Goal: Task Accomplishment & Management: Manage account settings

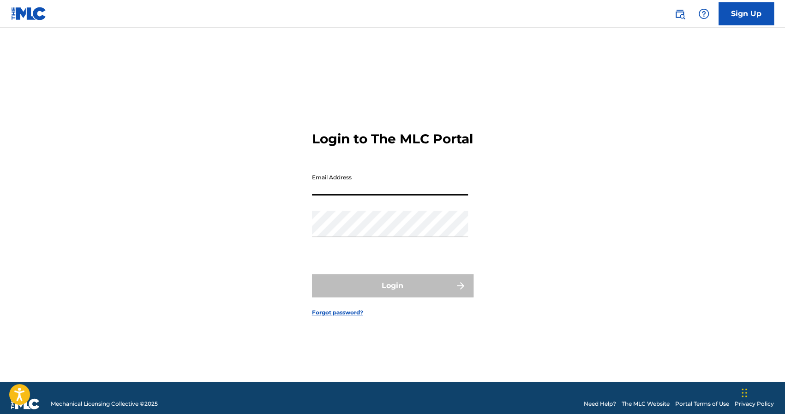
click at [396, 186] on input "Email Address" at bounding box center [390, 182] width 156 height 26
type input "[EMAIL_ADDRESS][DOMAIN_NAME]"
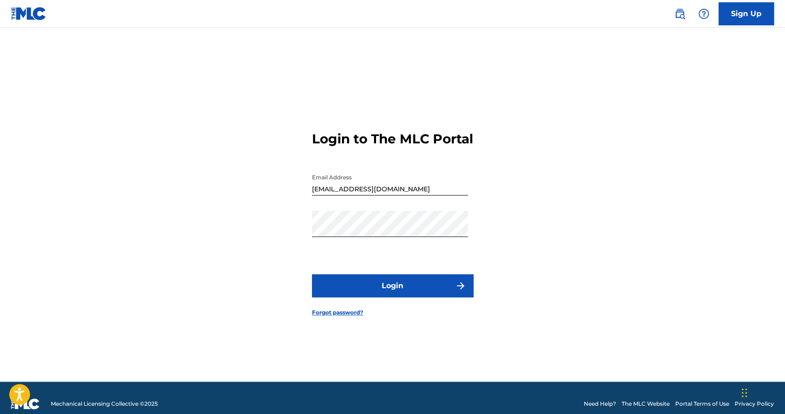
click at [337, 285] on button "Login" at bounding box center [392, 286] width 161 height 23
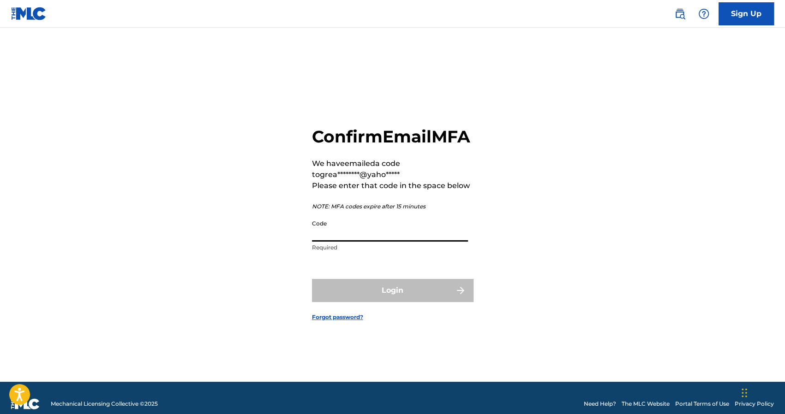
click at [369, 242] on input "Code" at bounding box center [390, 228] width 156 height 26
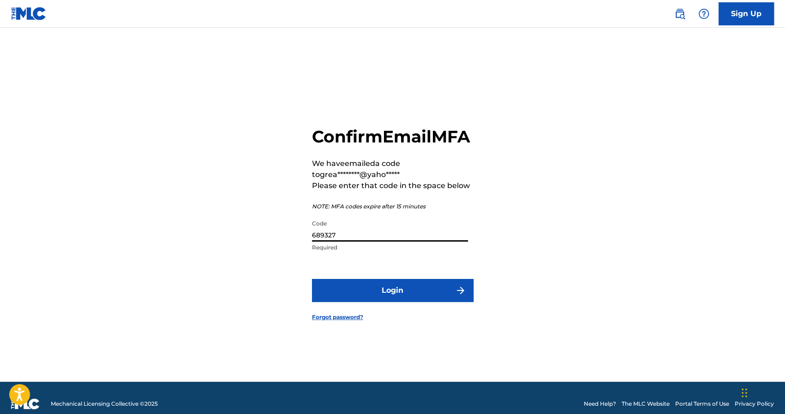
type input "689327"
click at [387, 291] on button "Login" at bounding box center [392, 290] width 161 height 23
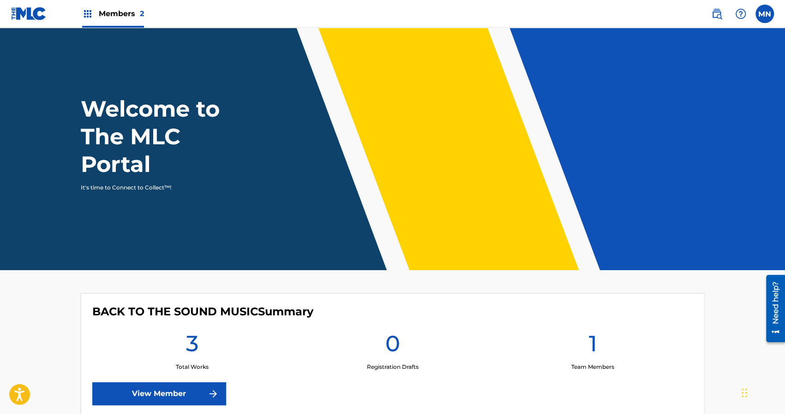
click at [126, 12] on span "Members 2" at bounding box center [121, 13] width 45 height 11
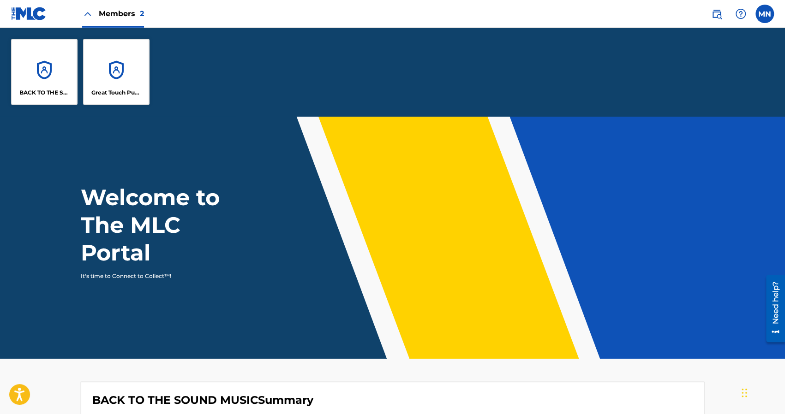
click at [132, 57] on div "Great Touch Publishing Inc" at bounding box center [116, 72] width 66 height 66
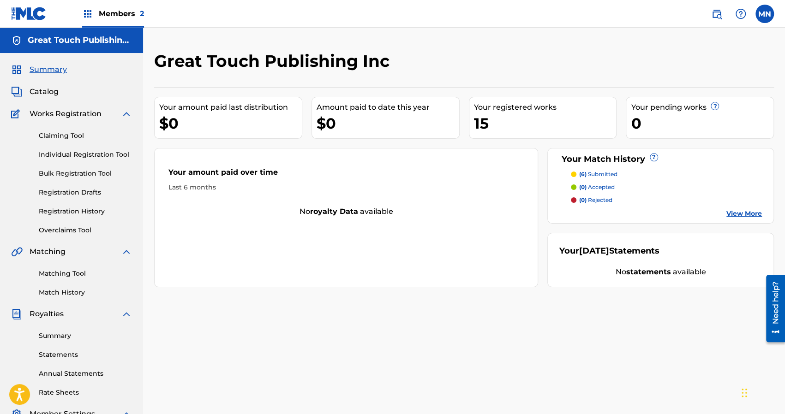
click at [203, 337] on div "Great Touch Publishing Inc Your amount paid last distribution $0 Amount paid to…" at bounding box center [464, 289] width 642 height 477
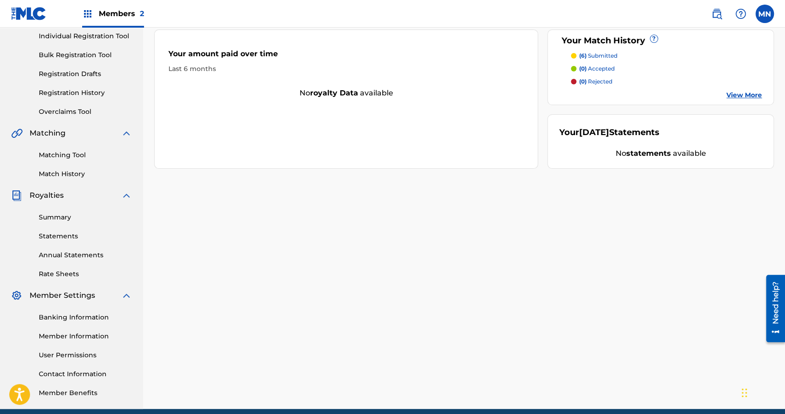
scroll to position [158, 0]
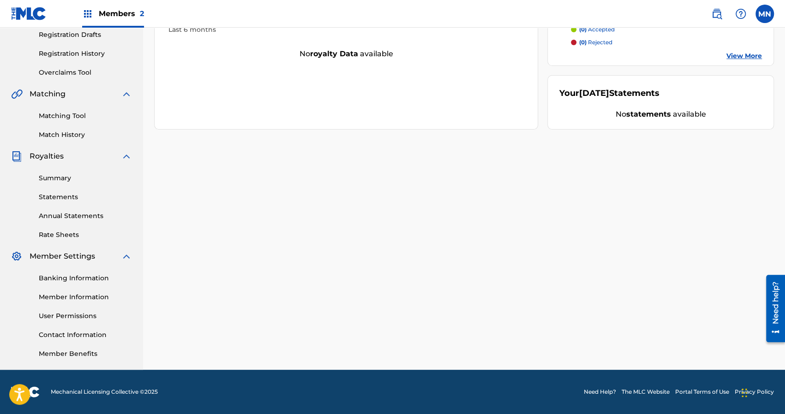
click at [61, 282] on link "Banking Information" at bounding box center [85, 279] width 93 height 10
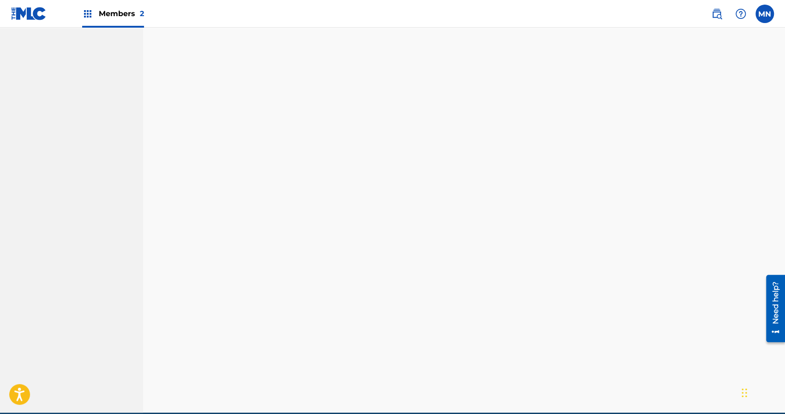
scroll to position [158, 0]
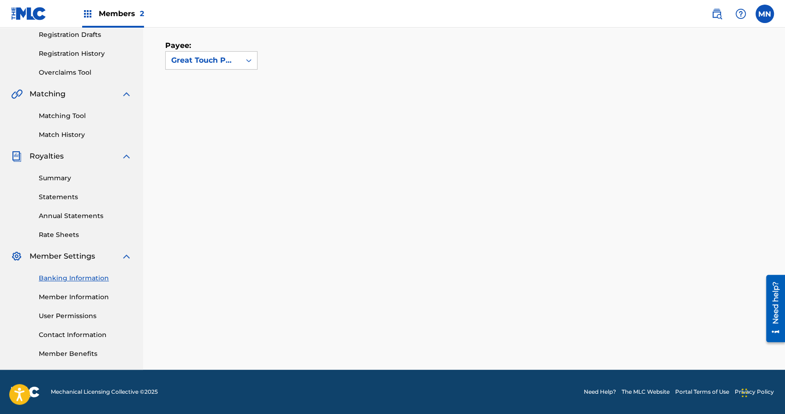
click at [407, 92] on div "Payee: Great Touch Publishing Inc" at bounding box center [464, 174] width 598 height 315
click at [111, 11] on span "Members 2" at bounding box center [121, 13] width 45 height 11
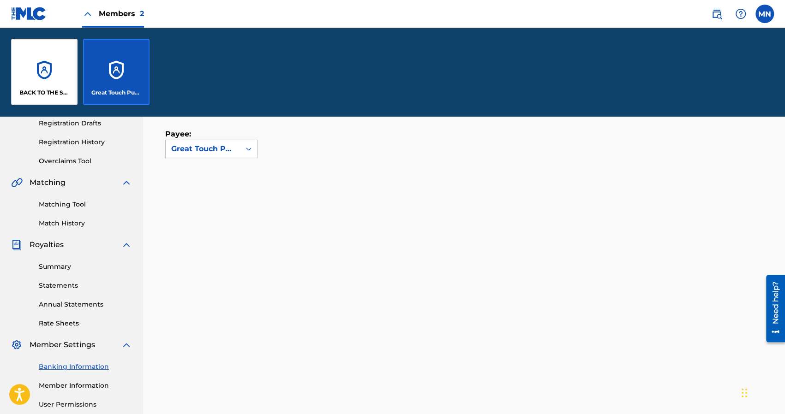
scroll to position [246, 0]
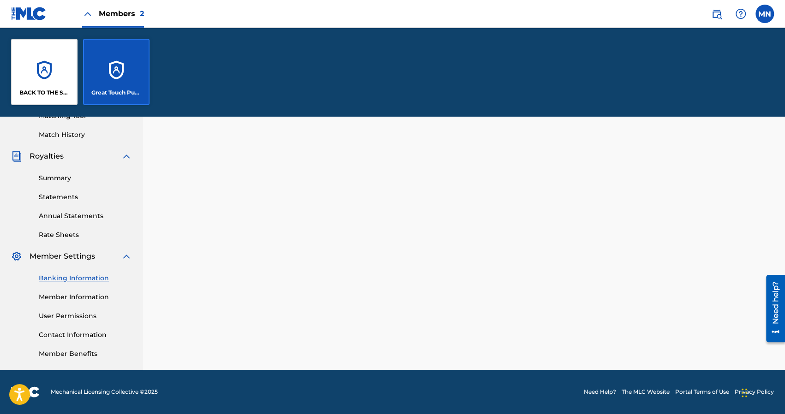
click at [44, 67] on div "BACK TO THE SOUND MUSIC" at bounding box center [44, 72] width 66 height 66
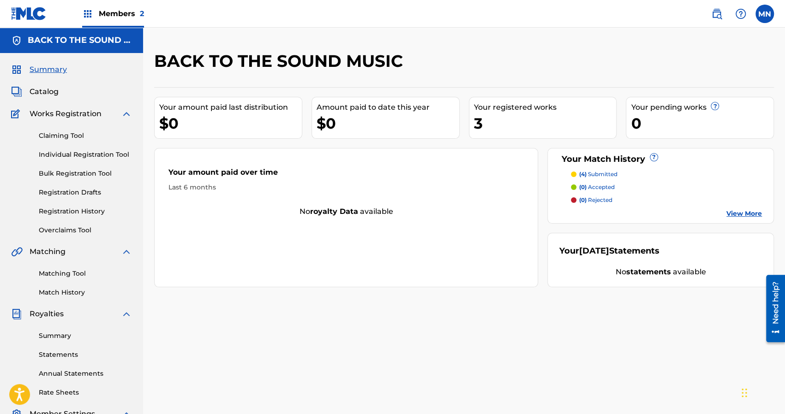
click at [199, 323] on div "BACK TO THE SOUND MUSIC Your amount paid last distribution $0 Amount paid to da…" at bounding box center [464, 289] width 642 height 477
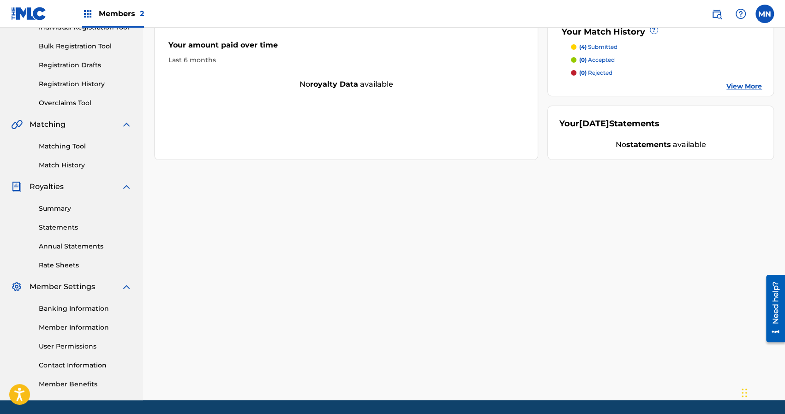
scroll to position [158, 0]
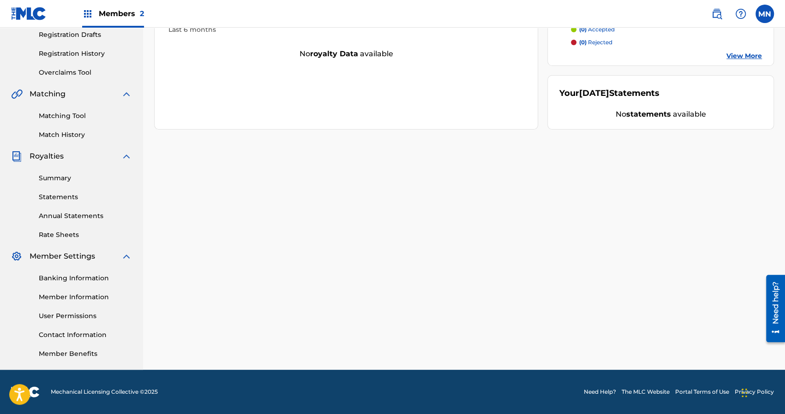
click at [72, 280] on link "Banking Information" at bounding box center [85, 279] width 93 height 10
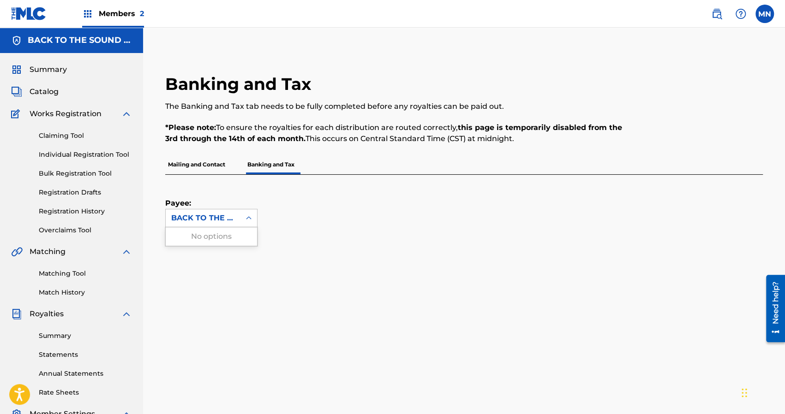
click at [246, 219] on icon at bounding box center [248, 218] width 9 height 9
click at [311, 216] on div "Payee: BACK TO THE SOUND MUSIC" at bounding box center [452, 201] width 575 height 53
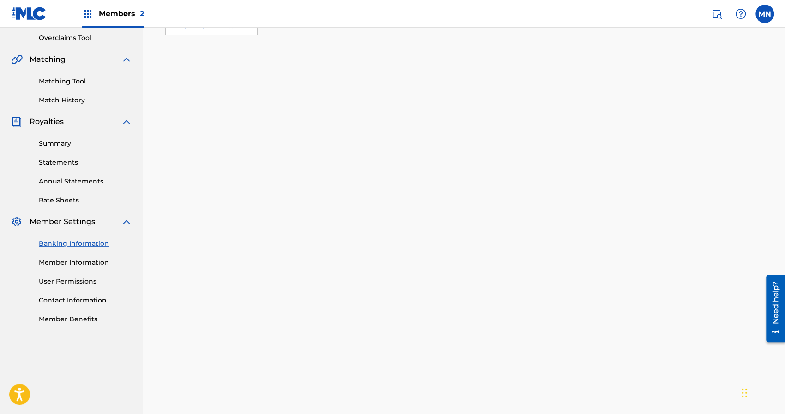
scroll to position [187, 0]
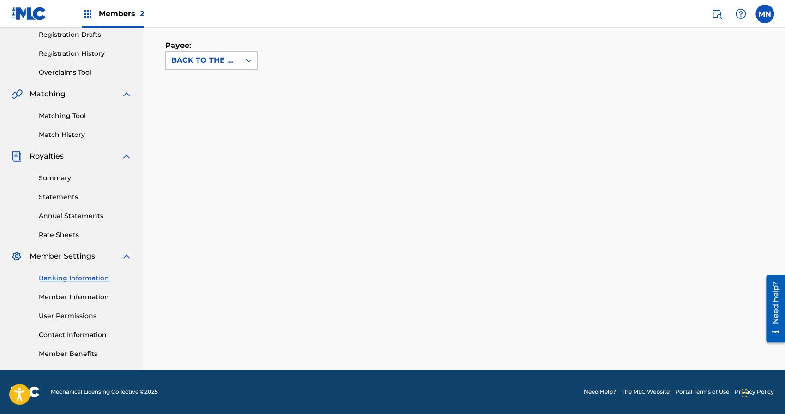
scroll to position [158, 0]
click at [545, 80] on div "Payee: BACK TO THE SOUND MUSIC" at bounding box center [464, 174] width 598 height 315
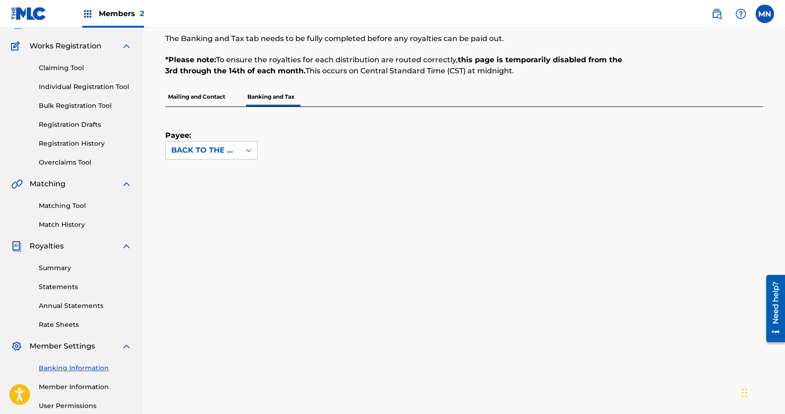
scroll to position [0, 0]
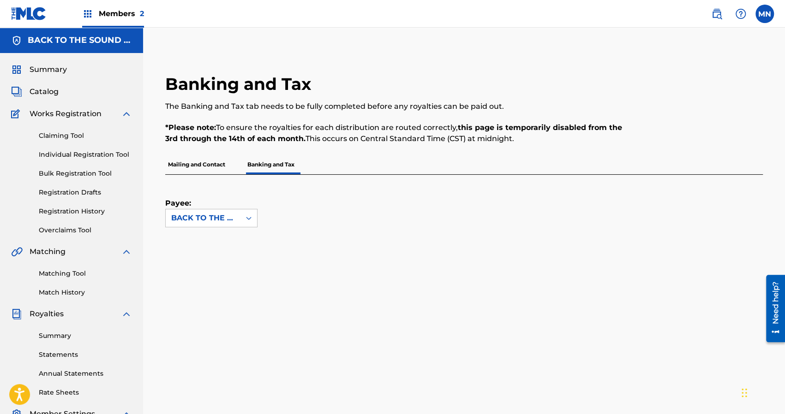
click at [64, 137] on link "Claiming Tool" at bounding box center [85, 136] width 93 height 10
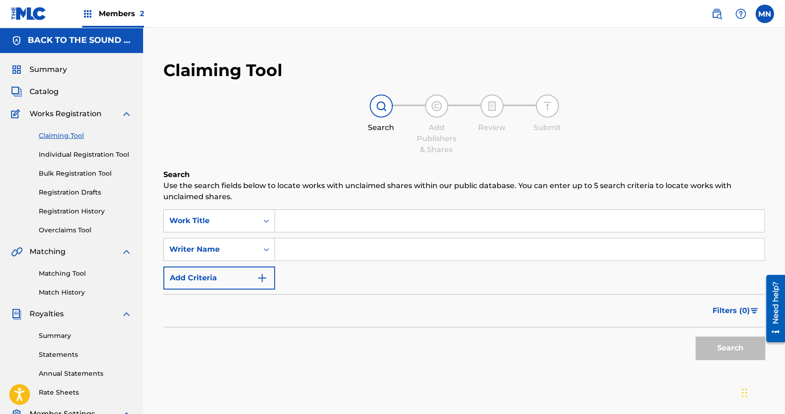
click at [292, 221] on input "Search Form" at bounding box center [519, 221] width 489 height 22
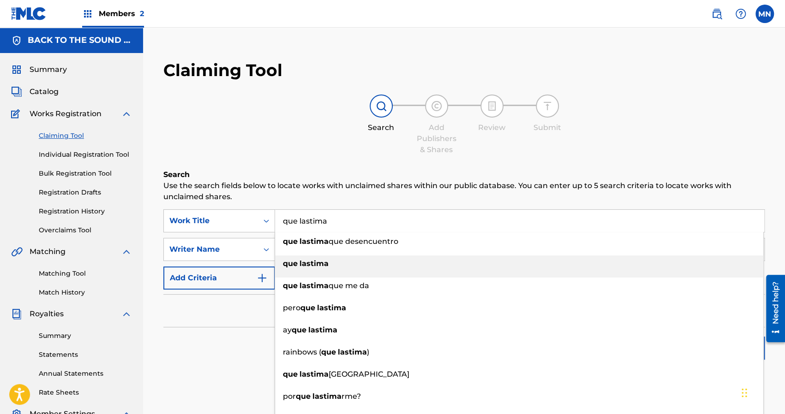
type input "que lastima"
click at [301, 266] on strong "lastima" at bounding box center [313, 263] width 29 height 9
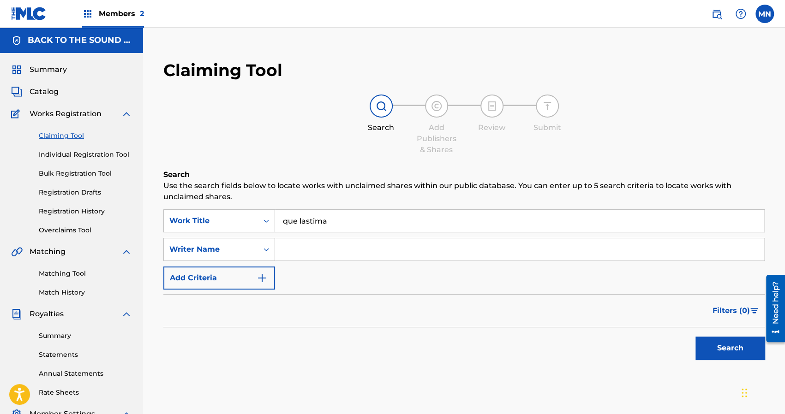
click at [288, 242] on input "Search Form" at bounding box center [519, 250] width 489 height 22
click at [695, 337] on button "Search" at bounding box center [729, 348] width 69 height 23
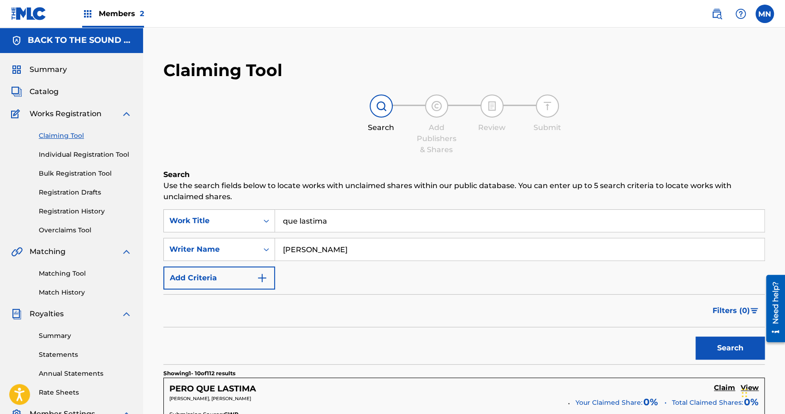
click at [379, 347] on div "Search" at bounding box center [463, 346] width 601 height 37
click at [330, 254] on input "[PERSON_NAME]" at bounding box center [519, 250] width 489 height 22
type input "s"
click at [337, 226] on input "que lastima" at bounding box center [519, 221] width 489 height 22
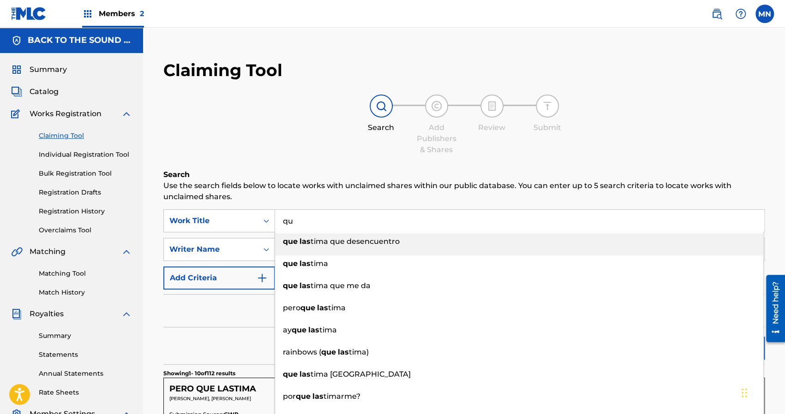
type input "q"
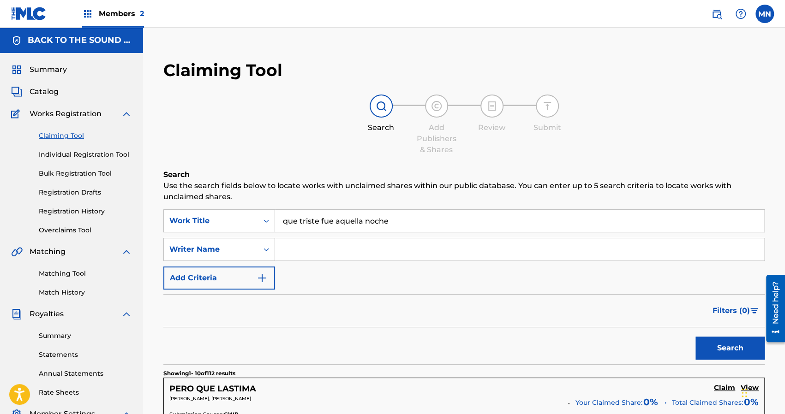
click at [333, 223] on input "que triste fue aquella noche" at bounding box center [519, 221] width 489 height 22
click at [408, 224] on input "que triste fue aquella noche" at bounding box center [519, 221] width 489 height 22
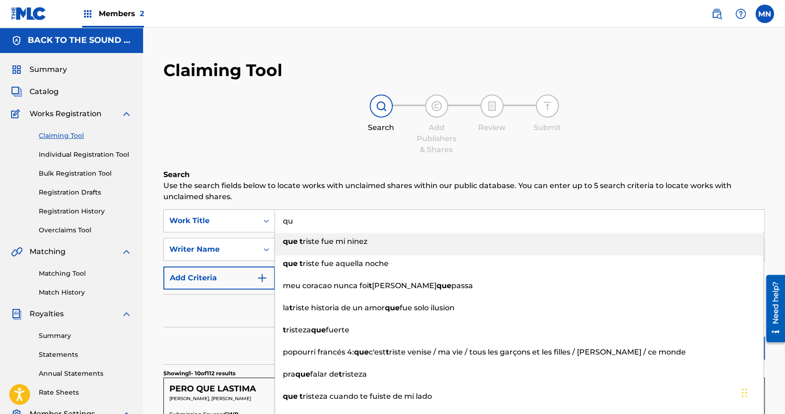
type input "q"
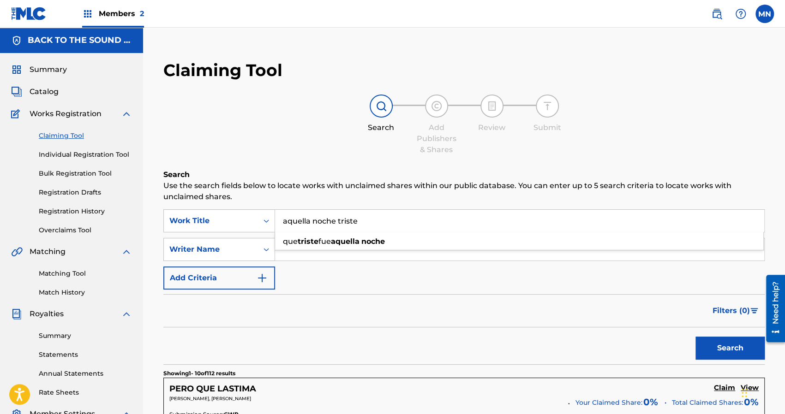
click at [388, 221] on input "aquella noche triste" at bounding box center [519, 221] width 489 height 22
click at [378, 222] on input "aquella noche triste" at bounding box center [519, 221] width 489 height 22
click at [728, 345] on button "Search" at bounding box center [729, 348] width 69 height 23
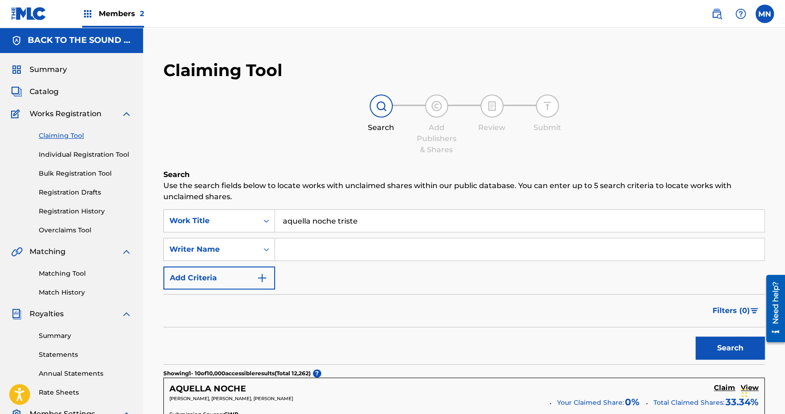
click at [506, 337] on div "Search" at bounding box center [463, 346] width 601 height 37
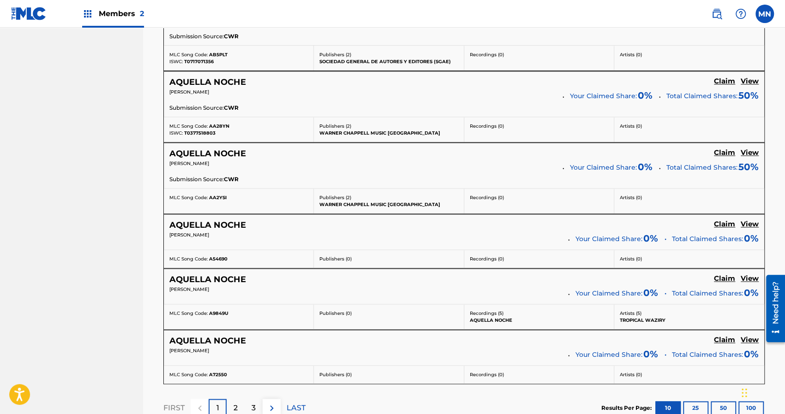
scroll to position [683, 0]
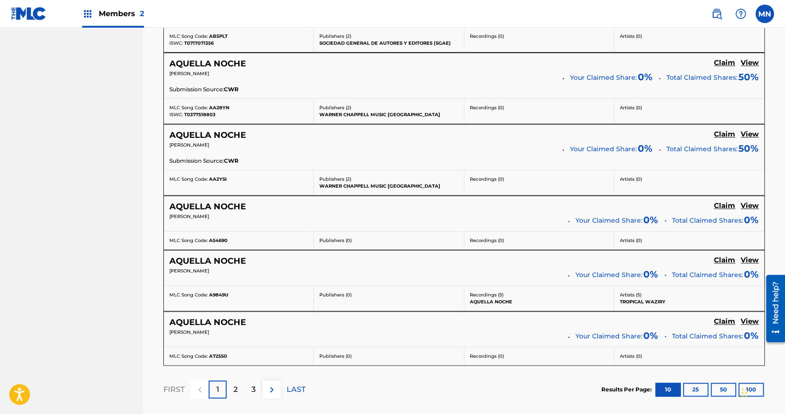
click at [233, 384] on p "2" at bounding box center [235, 389] width 4 height 11
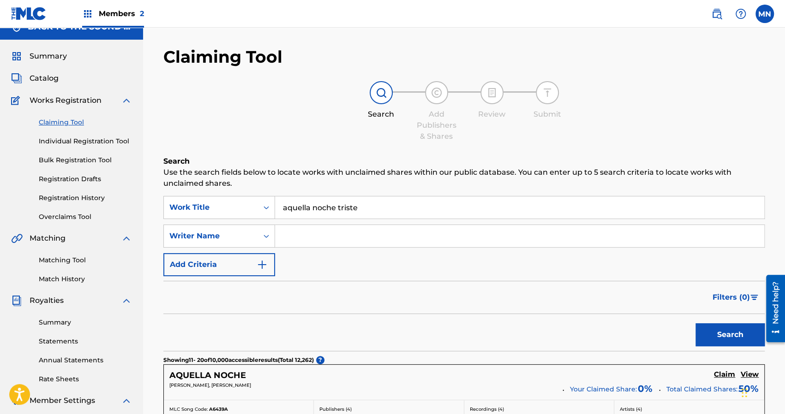
scroll to position [0, 0]
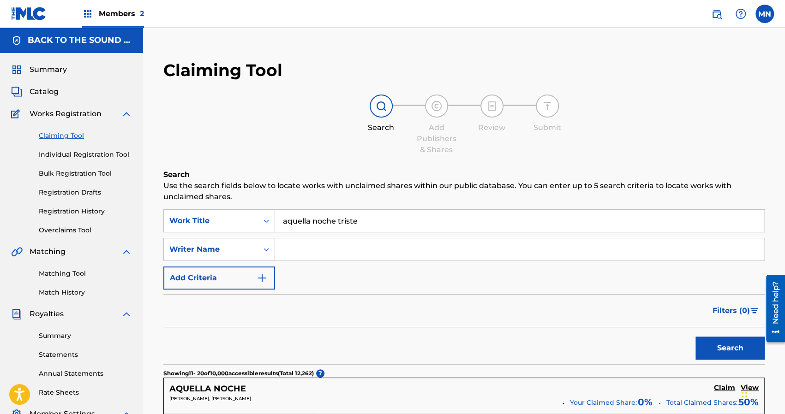
click at [366, 227] on input "aquella noche triste" at bounding box center [519, 221] width 489 height 22
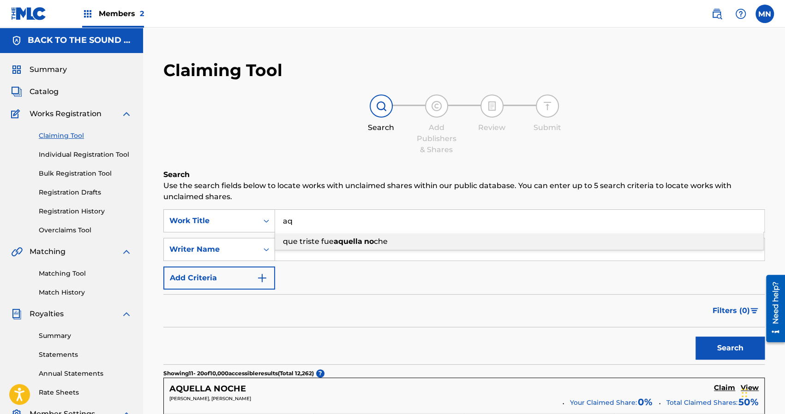
type input "a"
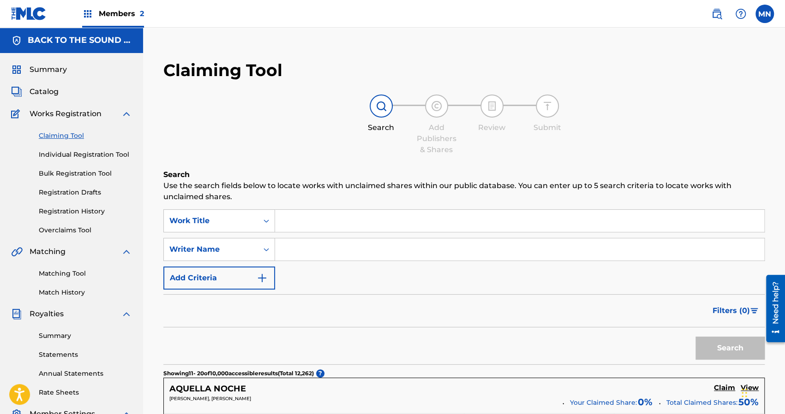
click at [308, 227] on input "Search Form" at bounding box center [519, 221] width 489 height 22
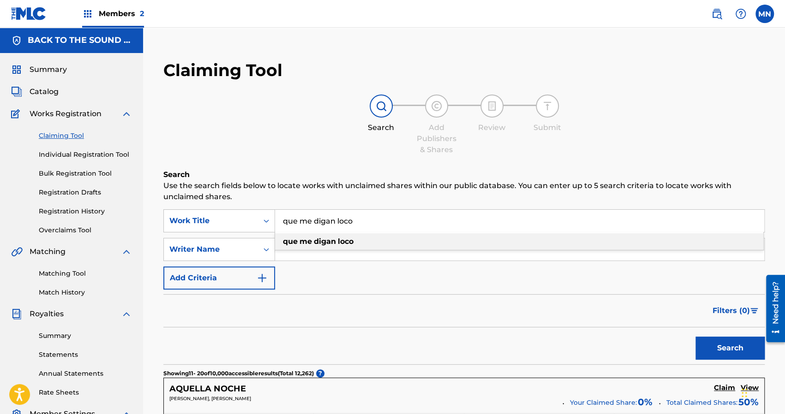
type input "que me digan loco"
click at [321, 240] on strong "digan" at bounding box center [325, 241] width 22 height 9
click at [708, 347] on button "Search" at bounding box center [729, 348] width 69 height 23
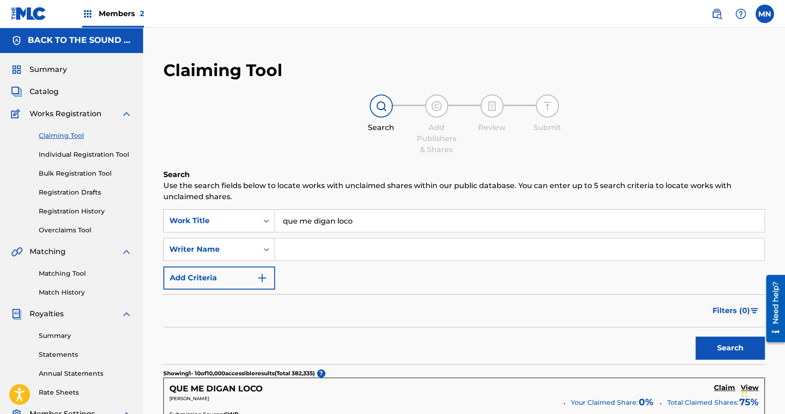
click at [432, 344] on div "Search" at bounding box center [463, 346] width 601 height 37
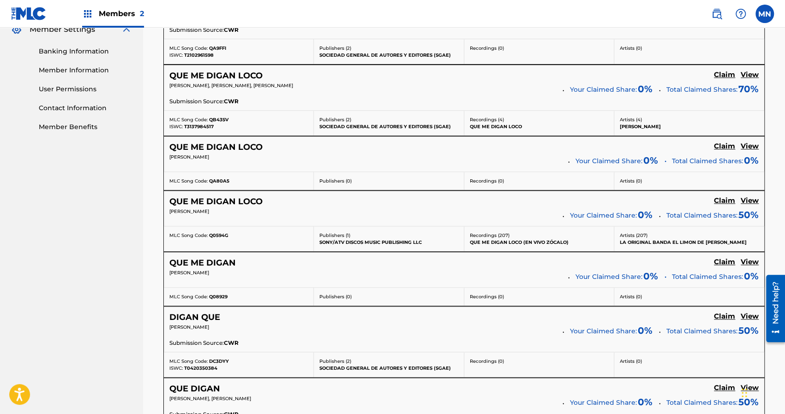
scroll to position [388, 0]
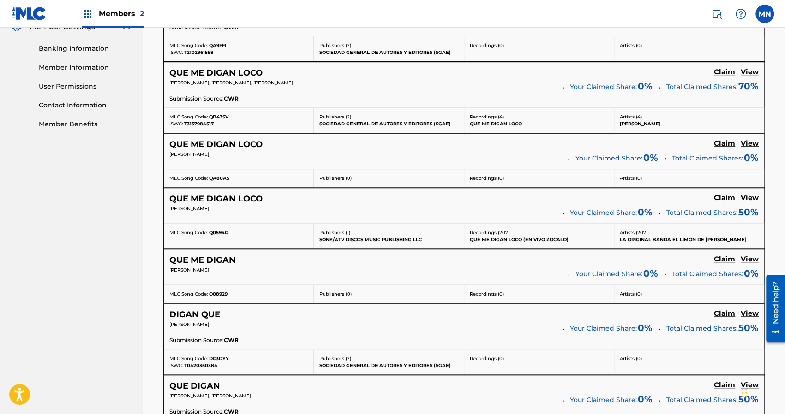
click at [749, 195] on h5 "View" at bounding box center [750, 198] width 18 height 9
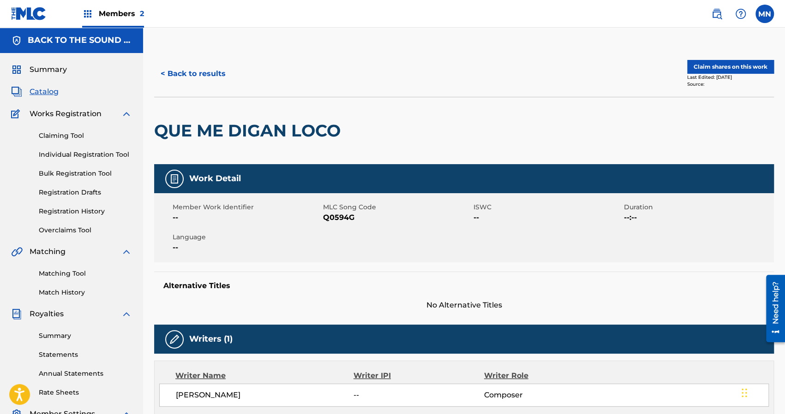
click at [64, 274] on link "Matching Tool" at bounding box center [85, 274] width 93 height 10
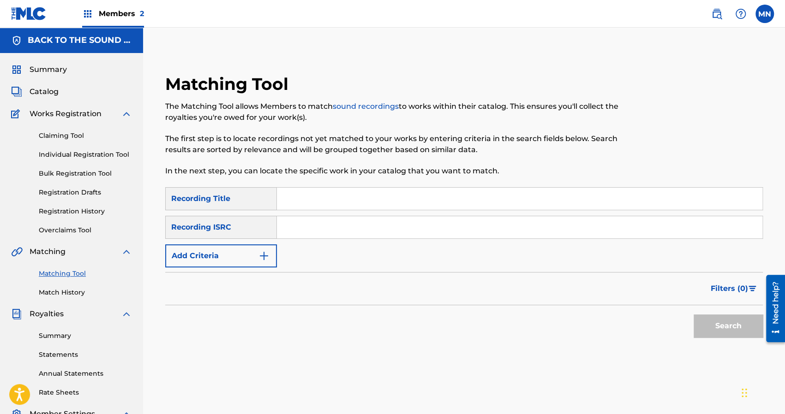
click at [305, 204] on input "Search Form" at bounding box center [519, 199] width 485 height 22
type input "que me digan loco"
click at [694, 315] on button "Search" at bounding box center [728, 326] width 69 height 23
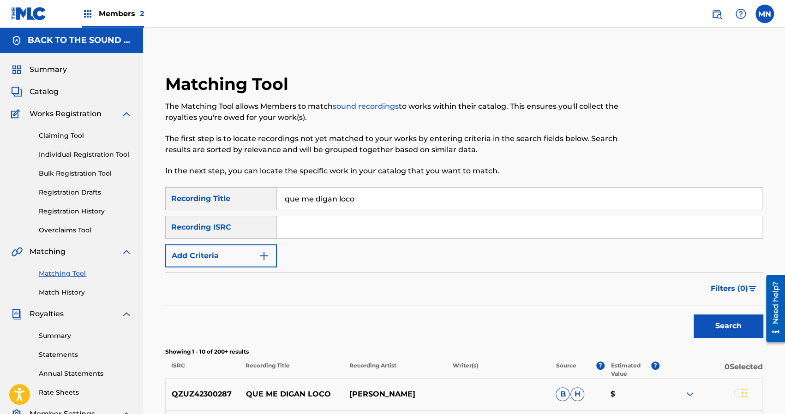
click at [415, 296] on div "Filters ( 0 )" at bounding box center [464, 288] width 598 height 33
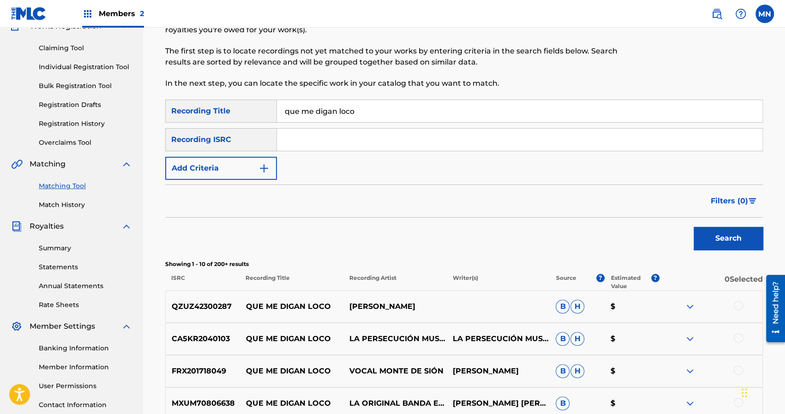
scroll to position [185, 0]
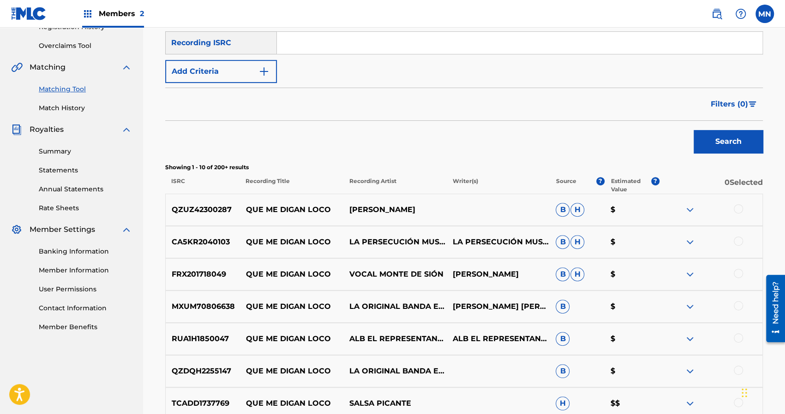
click at [493, 137] on div "Search" at bounding box center [464, 139] width 598 height 37
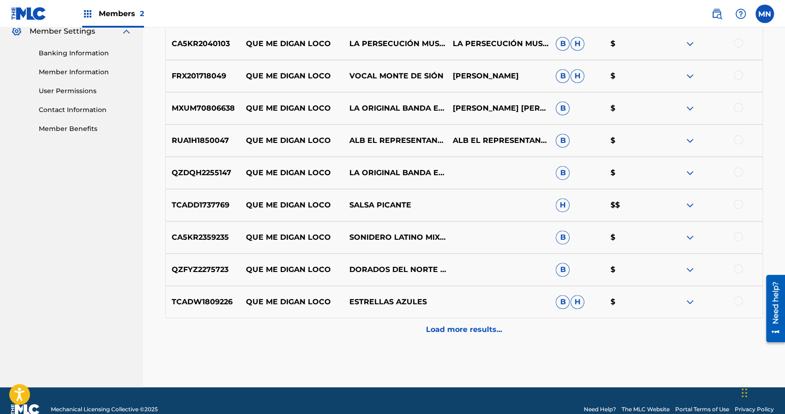
scroll to position [400, 0]
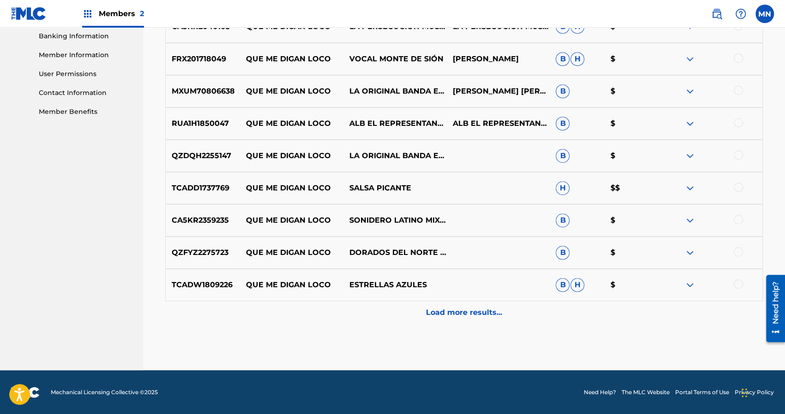
click at [453, 316] on p "Load more results..." at bounding box center [464, 312] width 76 height 11
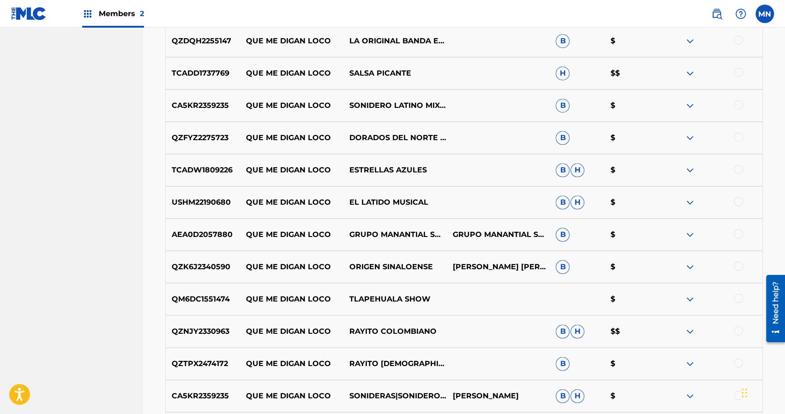
scroll to position [548, 0]
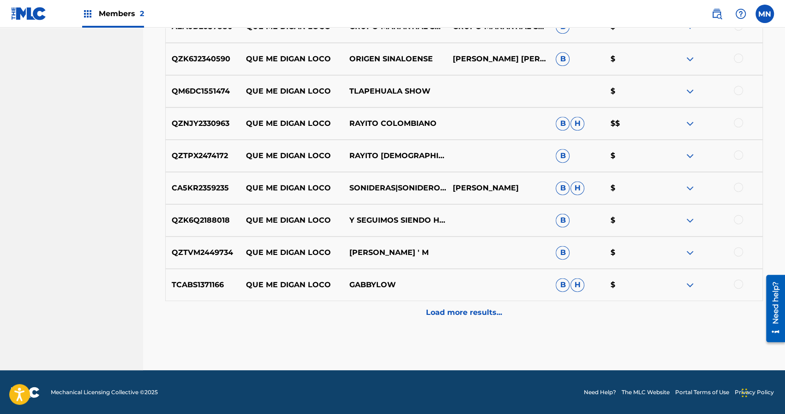
click at [453, 316] on p "Load more results..." at bounding box center [464, 312] width 76 height 11
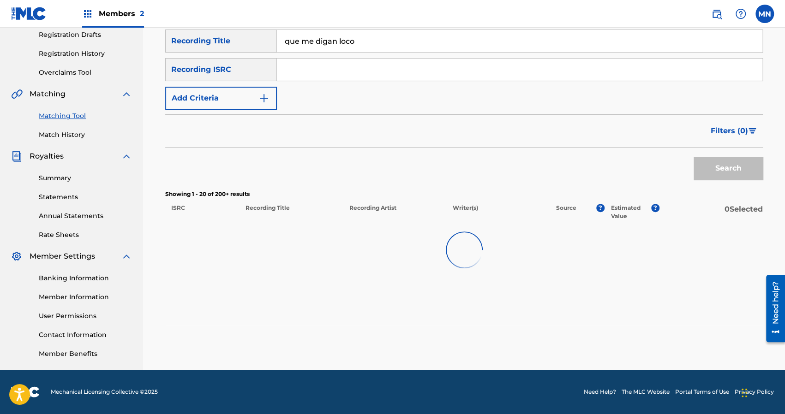
scroll to position [723, 0]
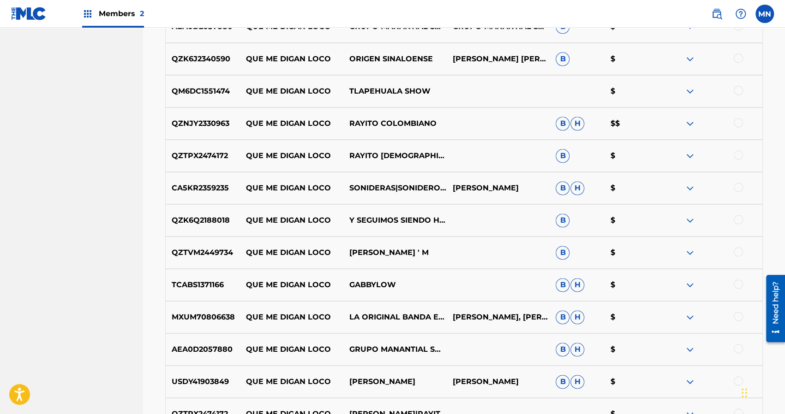
click at [687, 124] on img at bounding box center [689, 123] width 11 height 11
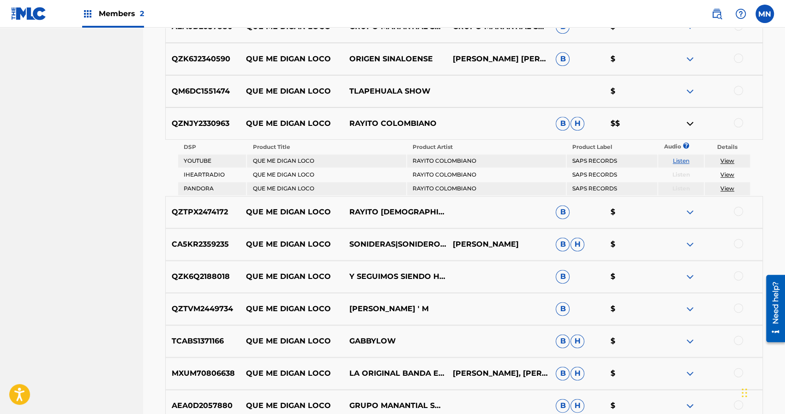
click at [676, 160] on link "Listen" at bounding box center [681, 160] width 17 height 7
click at [780, 51] on div "Matching Tool The Matching Tool allows Members to match sound recordings to wor…" at bounding box center [464, 39] width 642 height 1422
click at [114, 15] on span "Members 2" at bounding box center [121, 13] width 45 height 11
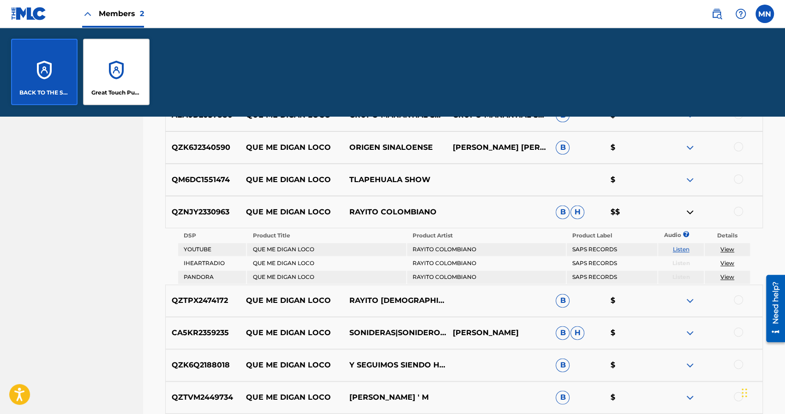
scroll to position [812, 0]
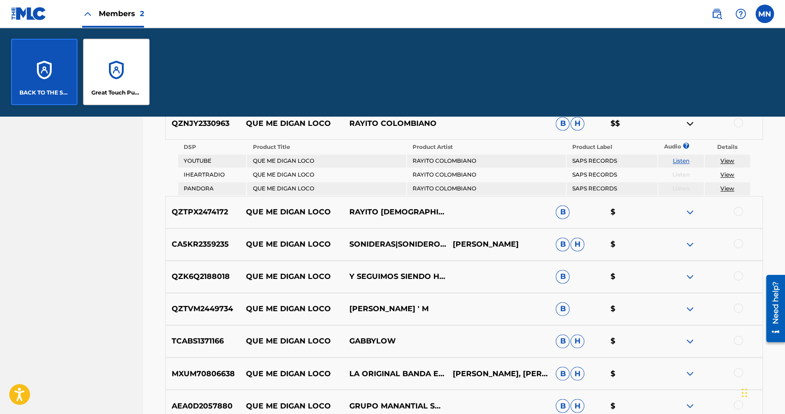
click at [64, 159] on nav "BACK TO THE SOUND MUSIC Summary Catalog Works Registration Claiming Tool Indivi…" at bounding box center [71, 27] width 143 height 1445
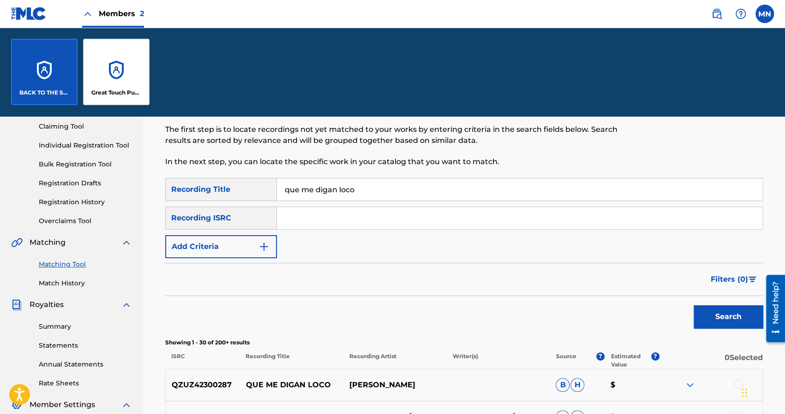
scroll to position [0, 0]
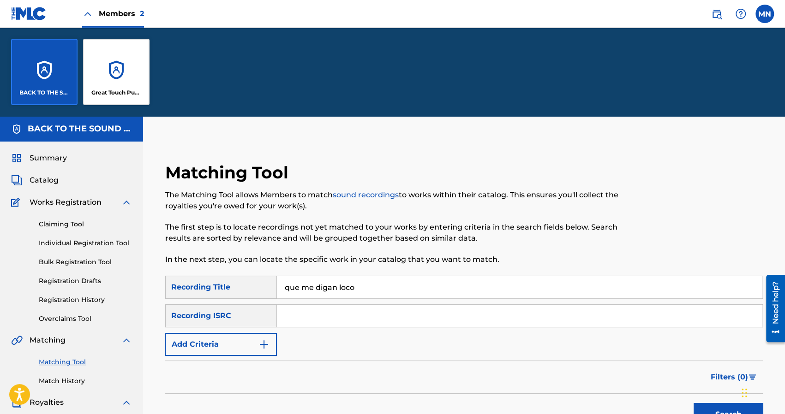
click at [75, 302] on link "Registration History" at bounding box center [85, 300] width 93 height 10
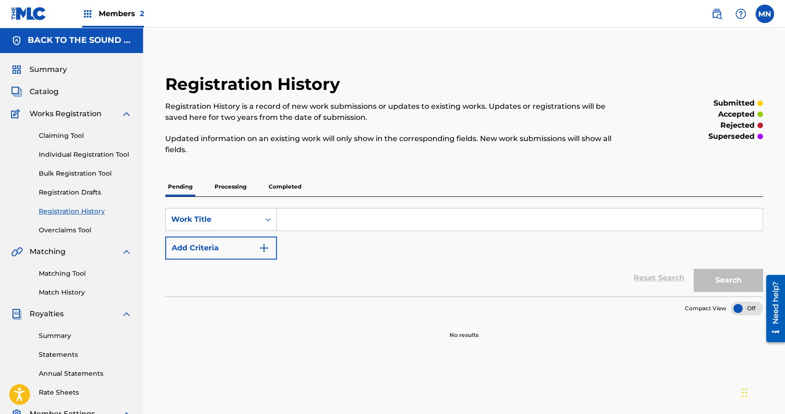
click at [288, 182] on p "Completed" at bounding box center [285, 186] width 38 height 19
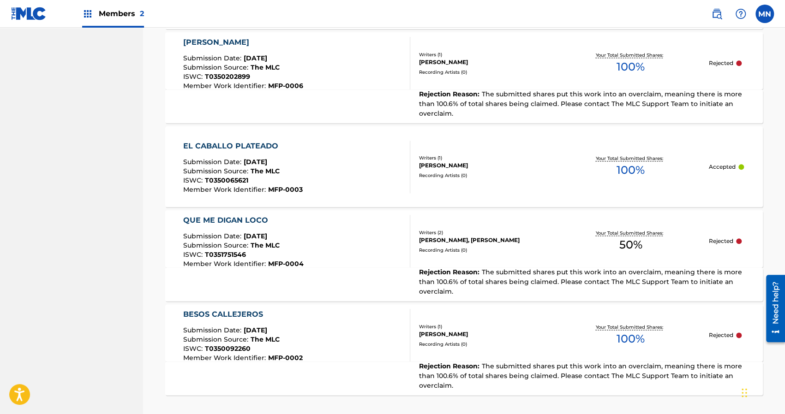
scroll to position [591, 0]
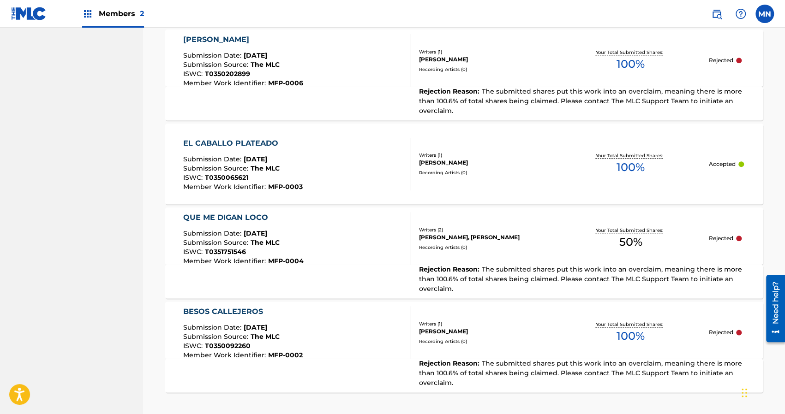
click at [232, 212] on div "QUE ME DIGAN LOCO" at bounding box center [243, 217] width 120 height 11
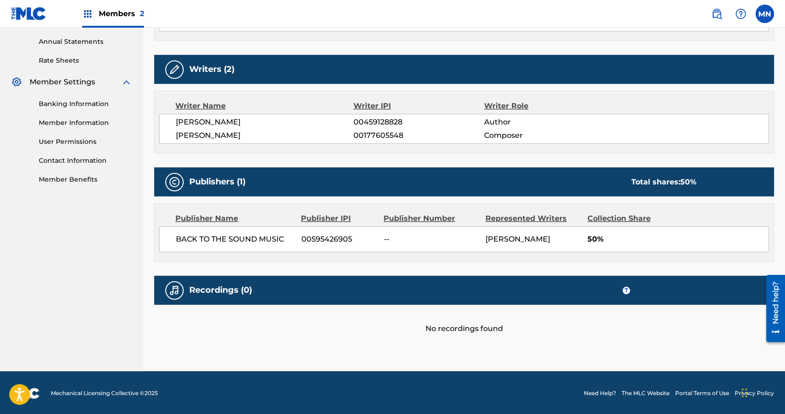
scroll to position [342, 0]
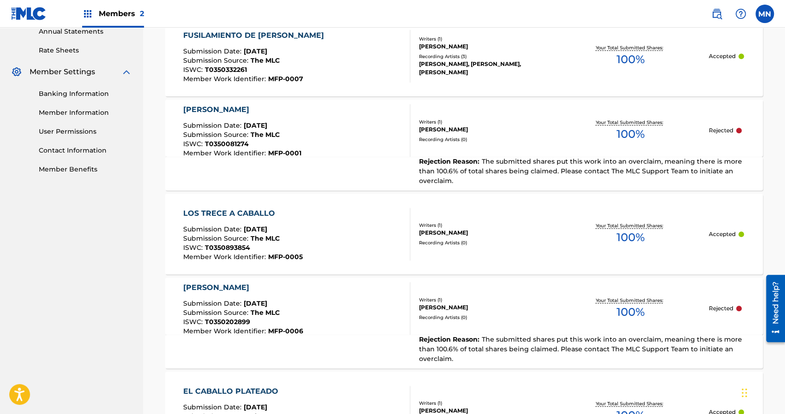
scroll to position [632, 0]
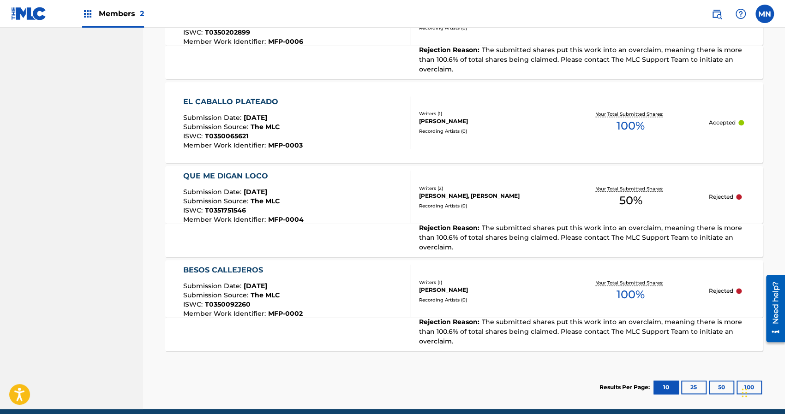
click at [669, 134] on div "EL CABALLO PLATEADO Submission Date : [DATE] Submission Source : The MLC ISWC :…" at bounding box center [464, 122] width 598 height 81
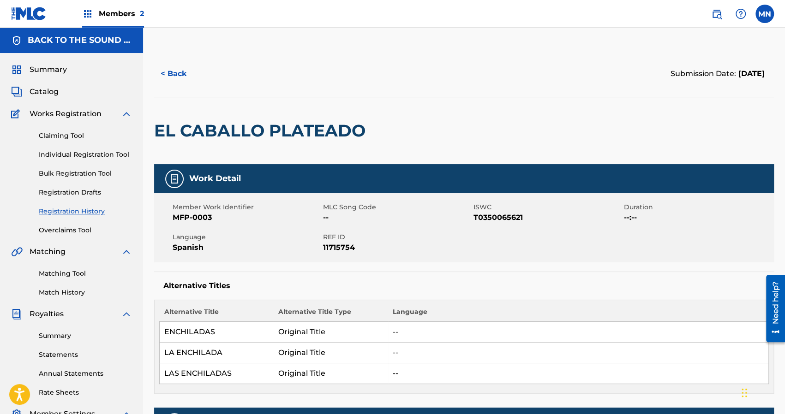
click at [53, 65] on span "Summary" at bounding box center [48, 69] width 37 height 11
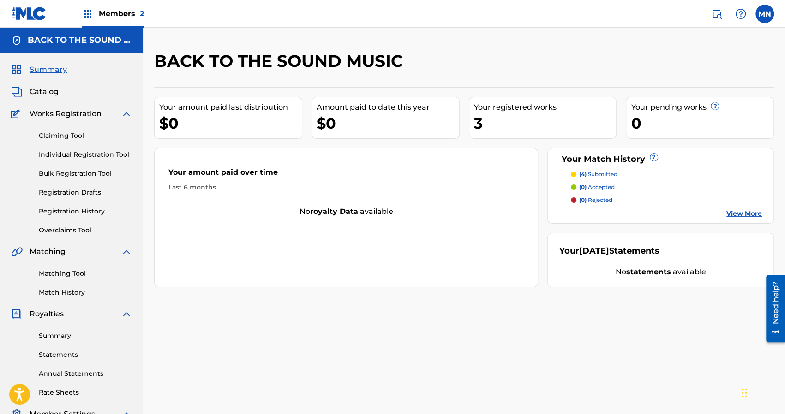
click at [743, 214] on link "View More" at bounding box center [744, 214] width 36 height 10
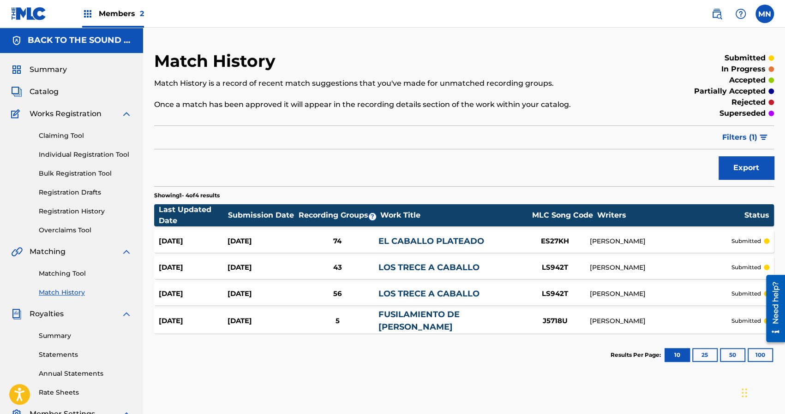
click at [760, 12] on label at bounding box center [764, 14] width 18 height 18
click at [765, 14] on input "MN [PERSON_NAME] [EMAIL_ADDRESS][DOMAIN_NAME] Notification Preferences Profile …" at bounding box center [765, 14] width 0 height 0
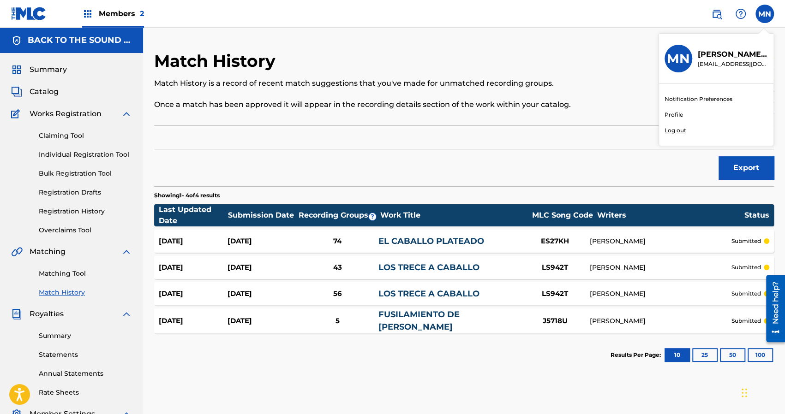
click at [675, 127] on p "Log out" at bounding box center [675, 130] width 22 height 8
click at [765, 14] on input "MN [PERSON_NAME] [EMAIL_ADDRESS][DOMAIN_NAME] Notification Preferences Profile …" at bounding box center [765, 14] width 0 height 0
